Goal: Information Seeking & Learning: Learn about a topic

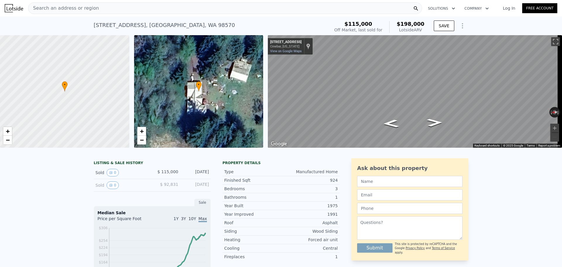
click at [142, 5] on div "Search an address or region" at bounding box center [225, 8] width 394 height 12
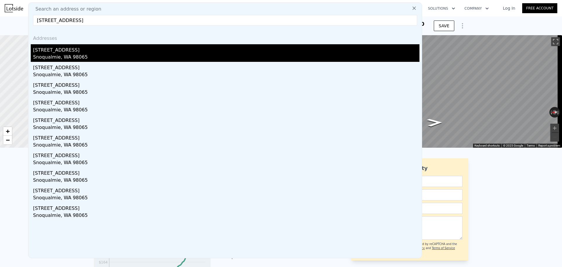
type input "[STREET_ADDRESS]"
click at [88, 57] on div "Snoqualmie, WA 98065" at bounding box center [226, 58] width 386 height 8
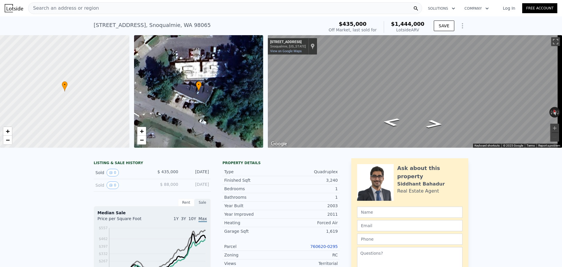
drag, startPoint x: 397, startPoint y: 22, endPoint x: 425, endPoint y: 22, distance: 27.8
click at [425, 22] on div "$435,000 Off Market, last sold for $1,444,000 Lotside ARV" at bounding box center [376, 27] width 100 height 16
copy span "$1,444,000"
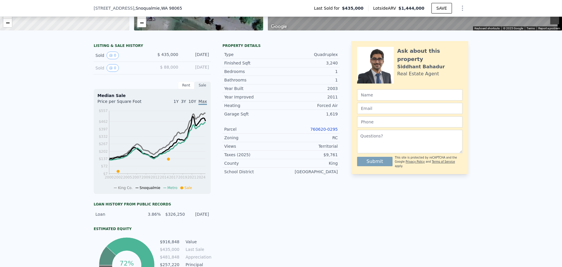
scroll to position [154, 0]
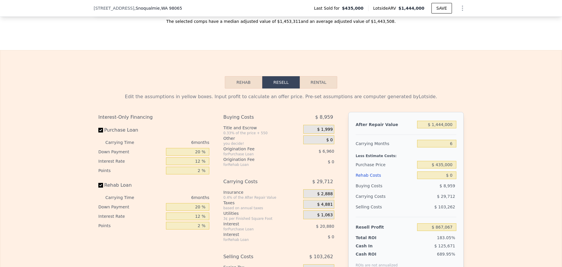
scroll to position [818, 0]
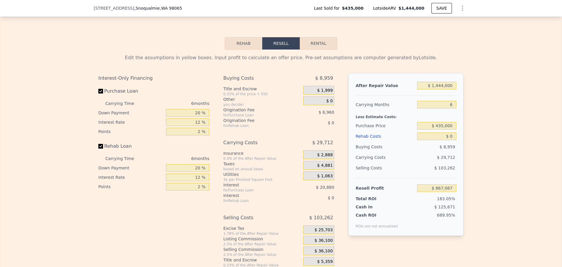
click at [241, 49] on button "Rehab" at bounding box center [243, 43] width 37 height 12
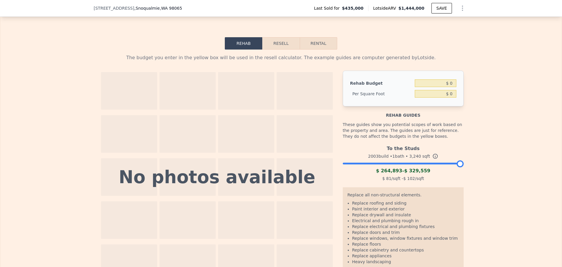
click at [390, 164] on div at bounding box center [403, 162] width 121 height 4
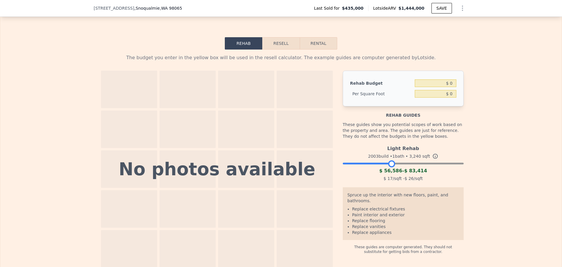
click at [430, 164] on div at bounding box center [403, 162] width 121 height 4
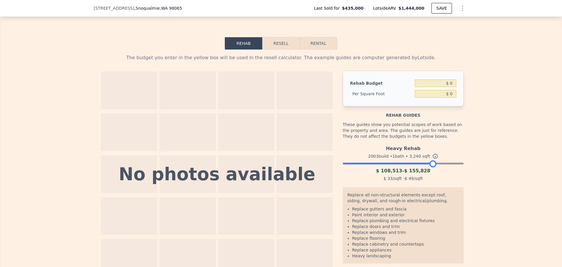
click at [414, 164] on div at bounding box center [403, 162] width 121 height 4
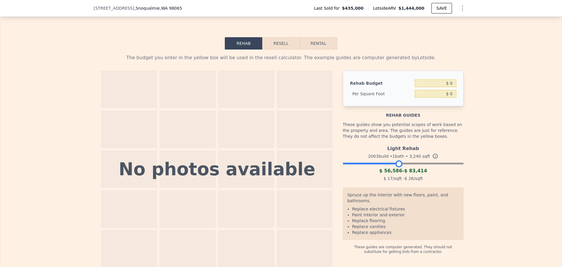
click at [397, 164] on div at bounding box center [403, 162] width 121 height 4
click at [414, 164] on div at bounding box center [403, 162] width 121 height 4
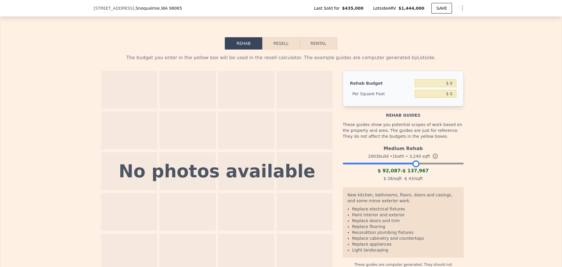
click at [404, 164] on div at bounding box center [403, 162] width 121 height 4
click at [395, 164] on div at bounding box center [403, 162] width 121 height 4
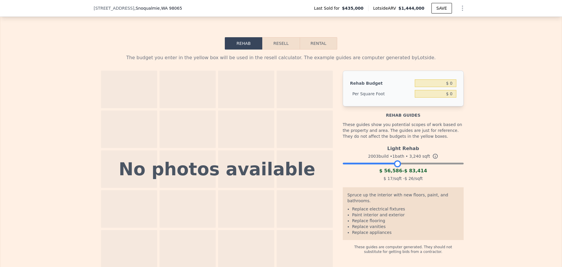
click at [408, 164] on div at bounding box center [403, 162] width 121 height 4
